Goal: Find specific page/section: Find specific page/section

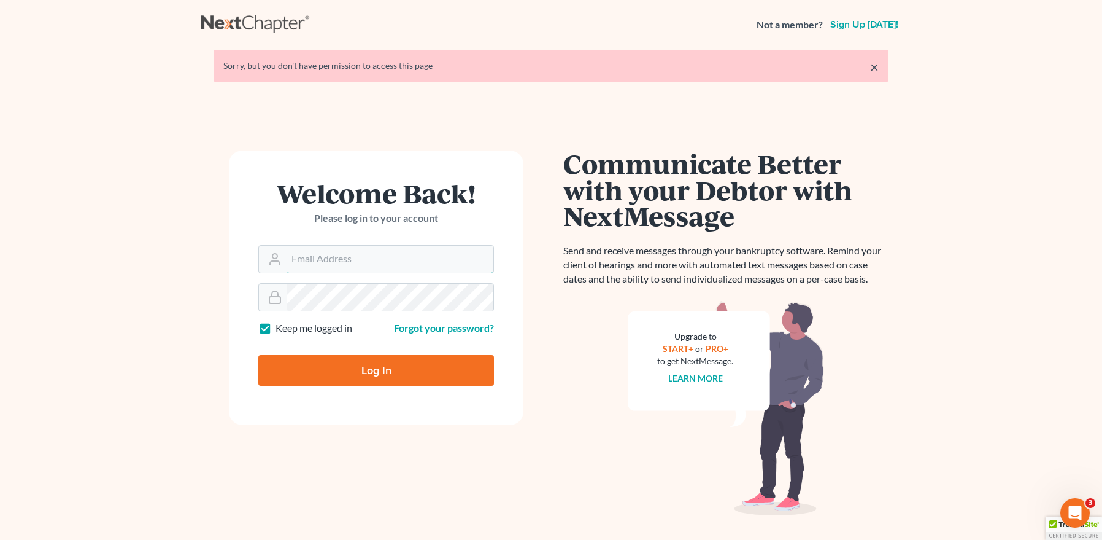
type input "[EMAIL_ADDRESS][DOMAIN_NAME]"
click at [377, 360] on input "Log In" at bounding box center [376, 370] width 236 height 31
type input "Thinking..."
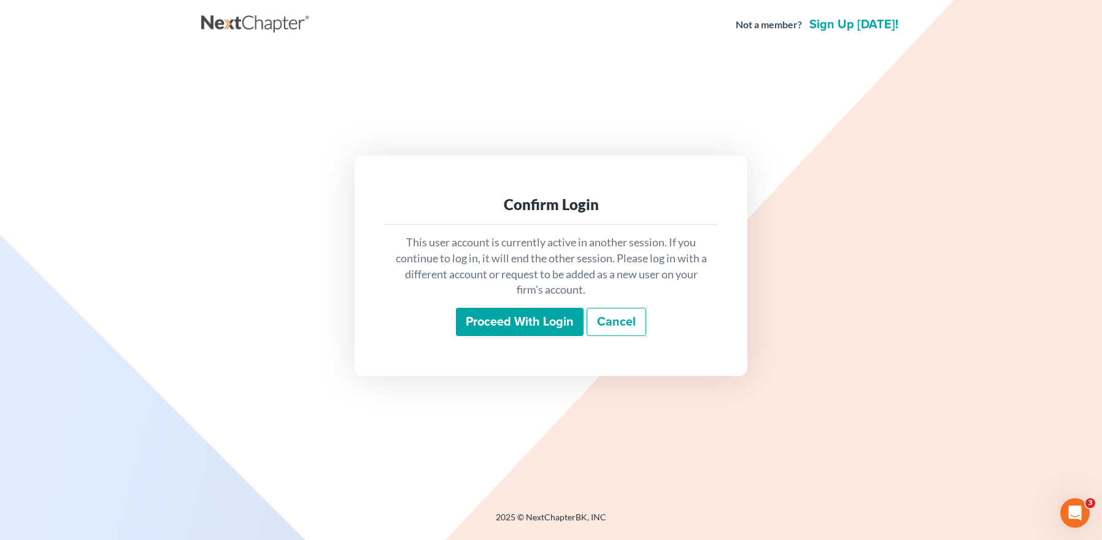
click at [492, 319] on input "Proceed with login" at bounding box center [520, 321] width 128 height 28
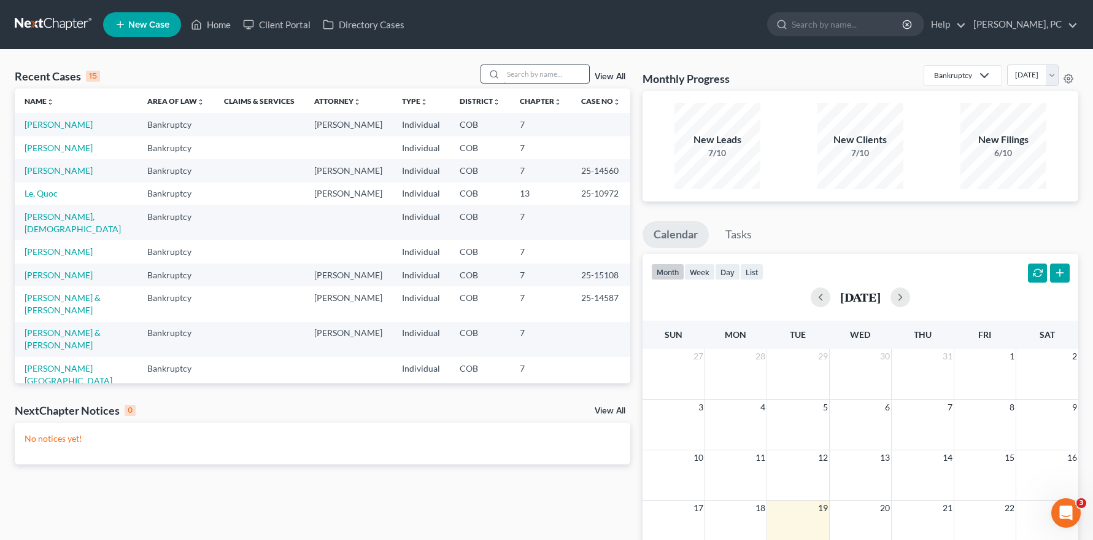
click at [526, 70] on input "search" at bounding box center [546, 74] width 86 height 18
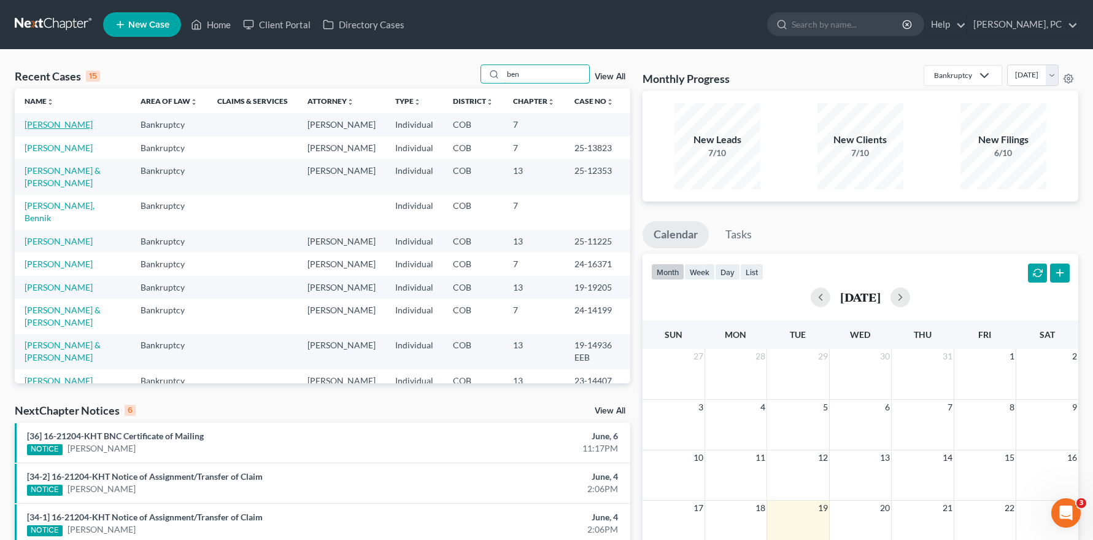
type input "ben"
click at [58, 122] on link "Benedict, Kurt" at bounding box center [59, 124] width 68 height 10
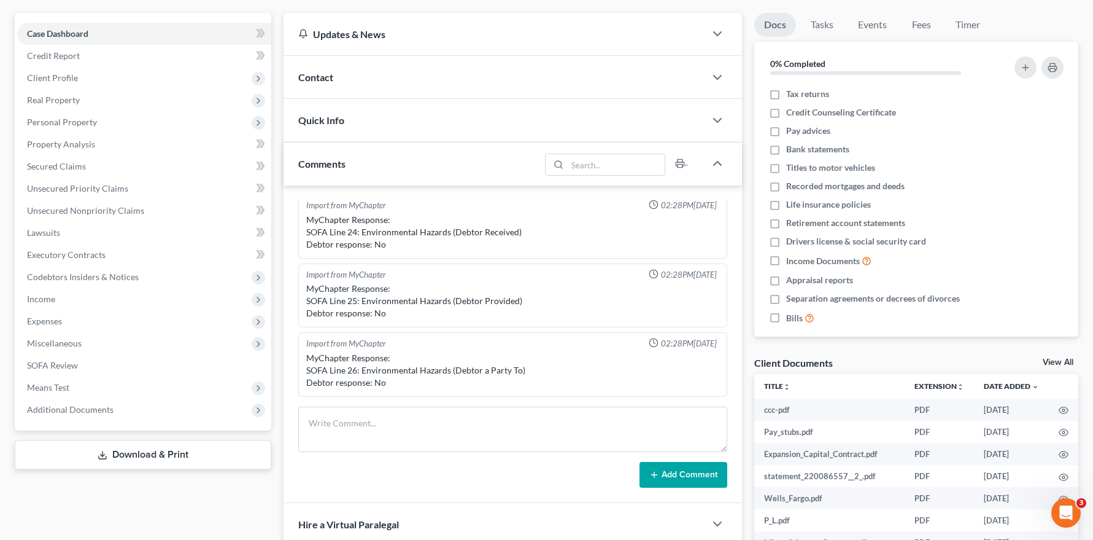
scroll to position [246, 0]
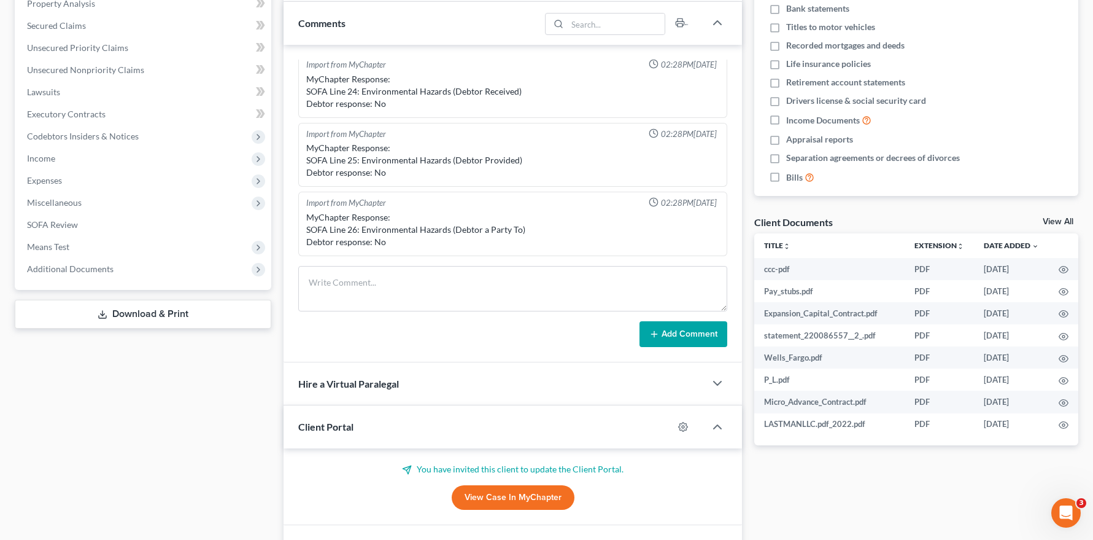
click at [490, 496] on link "View Case in MyChapter" at bounding box center [513, 497] width 123 height 25
